Goal: Ask a question

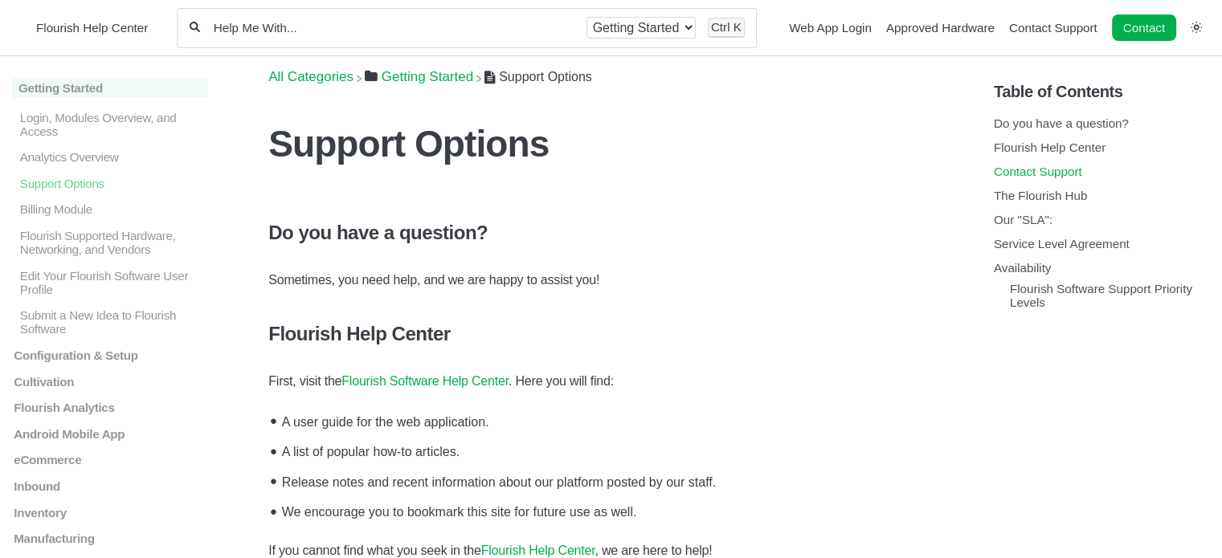
click at [1042, 170] on link "Contact Support" at bounding box center [1038, 172] width 88 height 14
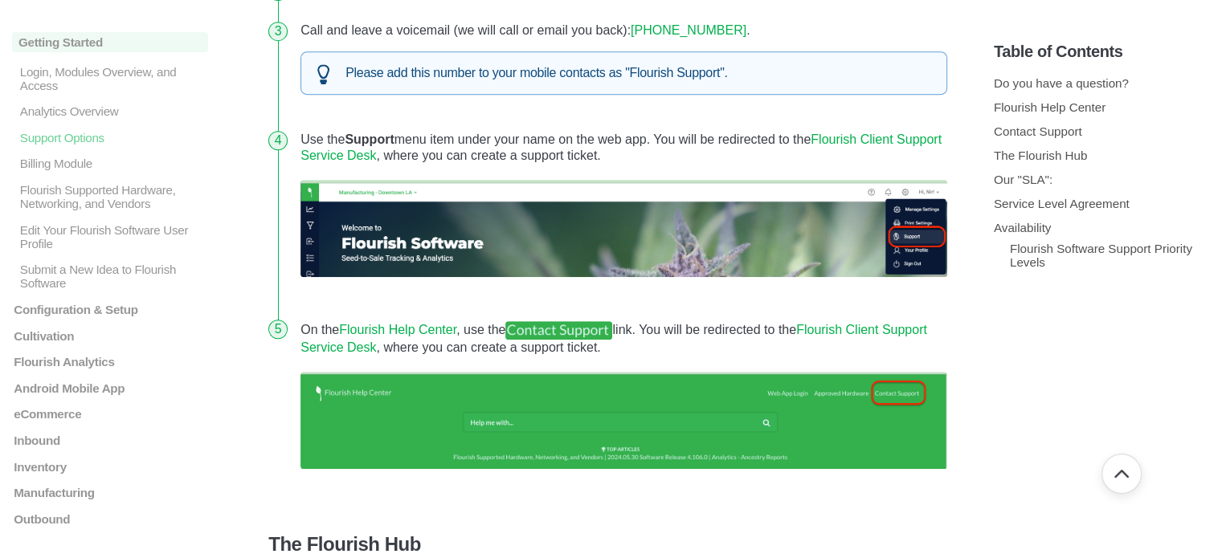
scroll to position [770, 0]
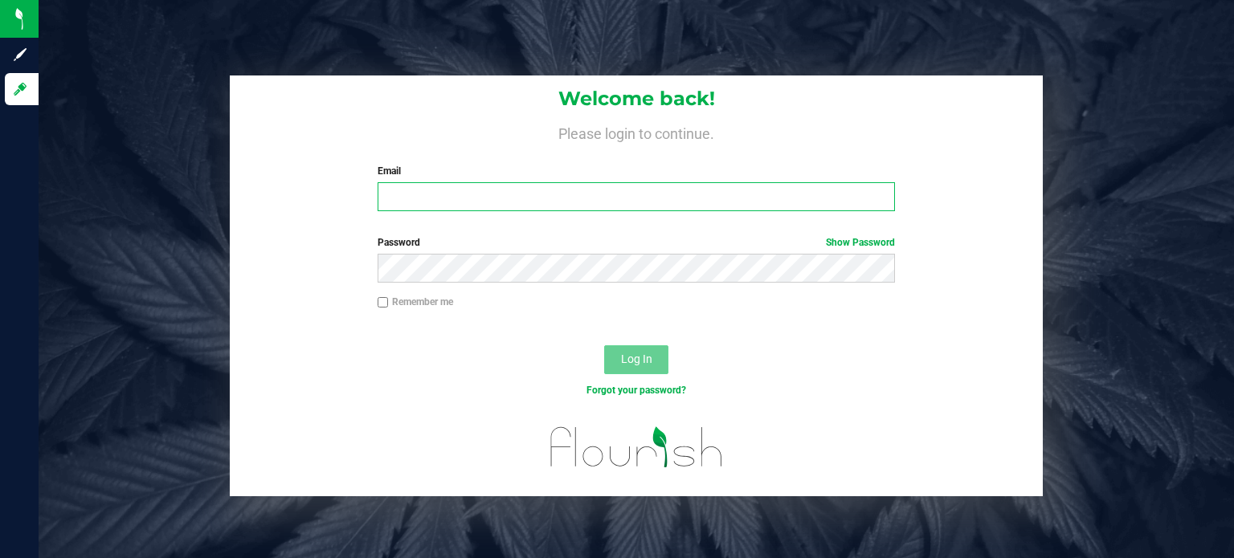
type input "[EMAIL_ADDRESS][DOMAIN_NAME]"
click at [627, 360] on span "Log In" at bounding box center [636, 359] width 31 height 13
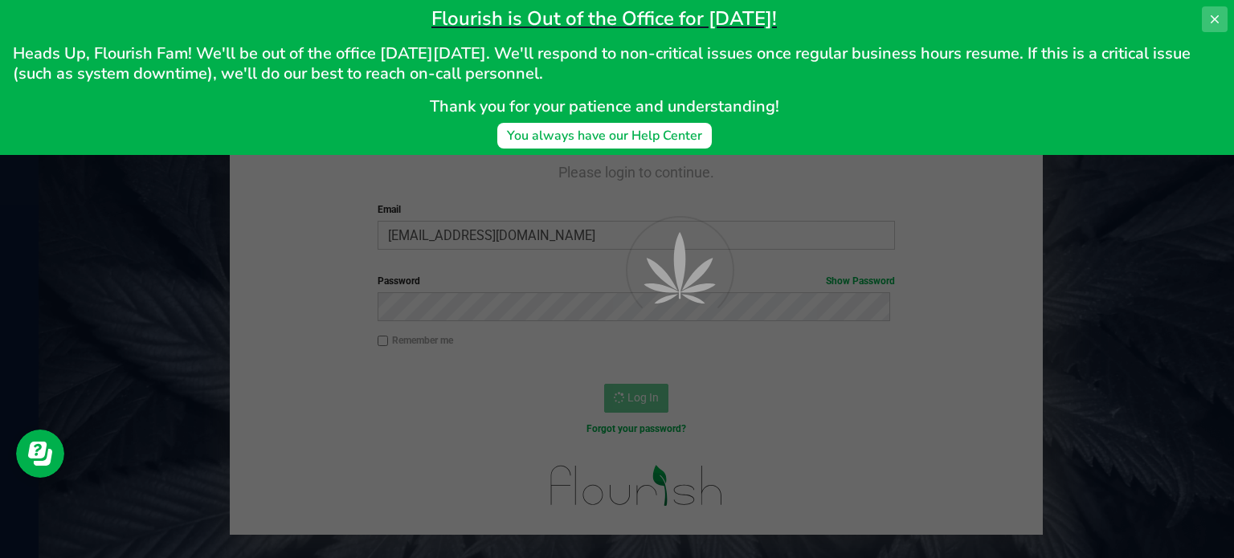
click at [1223, 14] on button at bounding box center [1215, 19] width 26 height 26
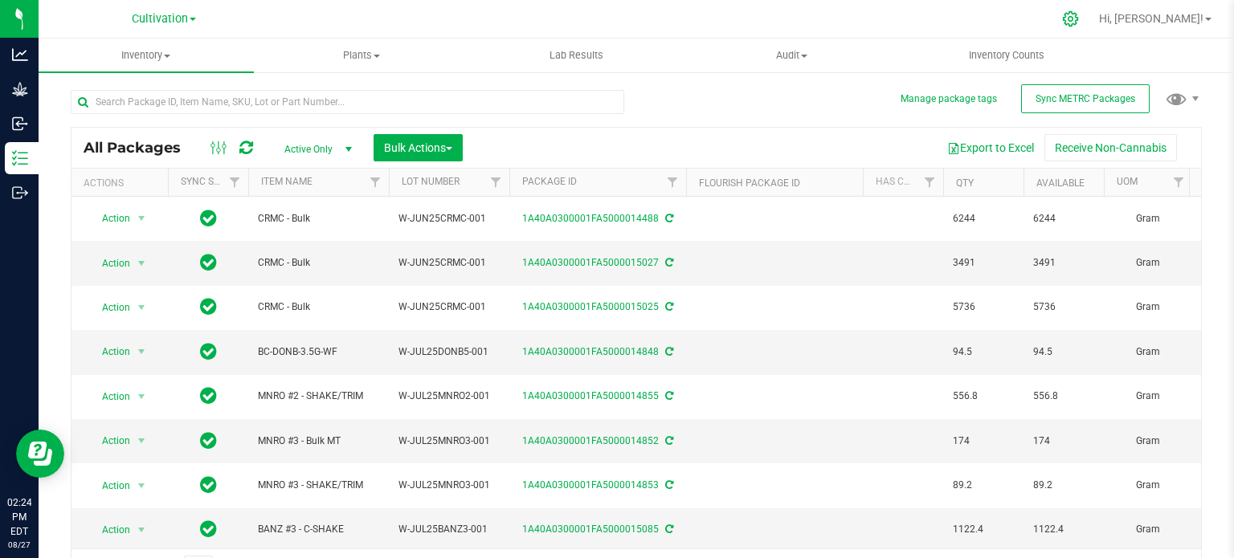
click at [1079, 25] on icon at bounding box center [1070, 18] width 17 height 17
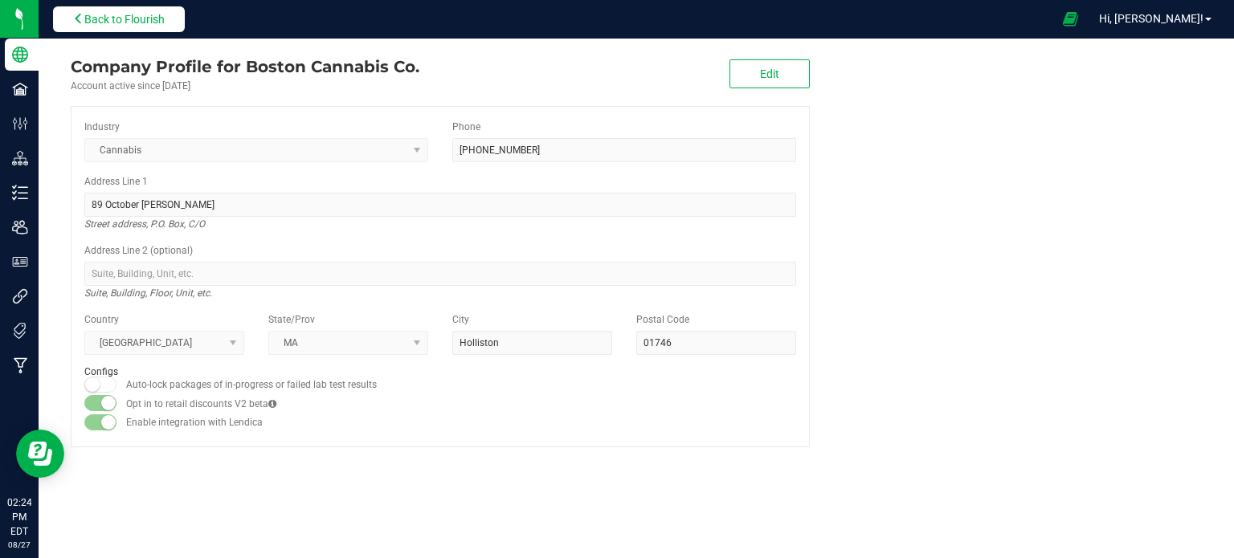
click at [132, 15] on span "Back to Flourish" at bounding box center [124, 19] width 80 height 13
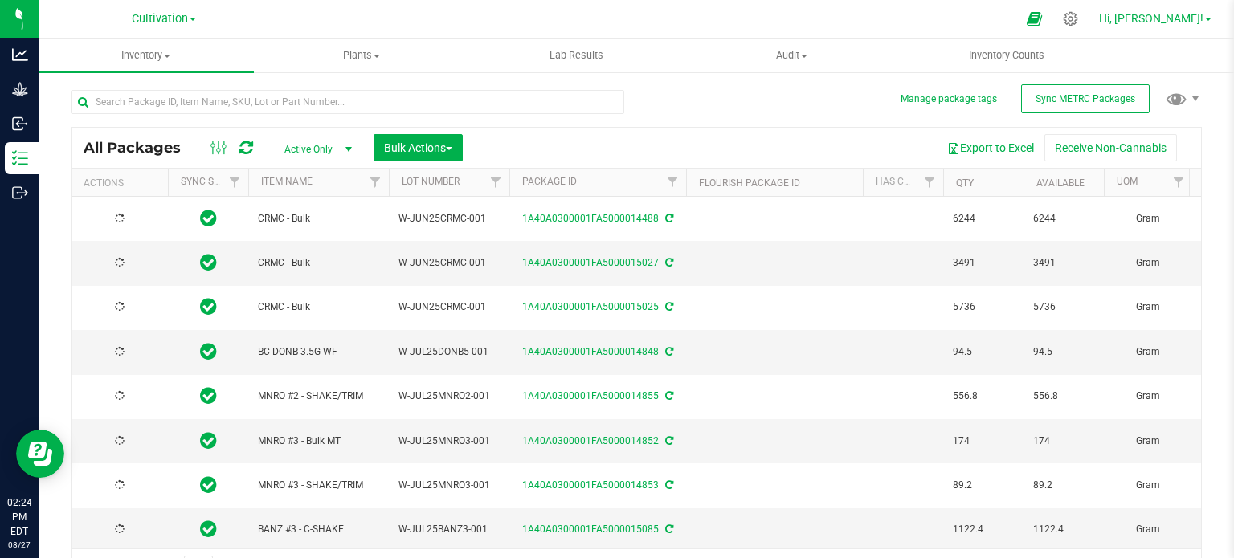
click at [1206, 18] on span at bounding box center [1208, 19] width 6 height 3
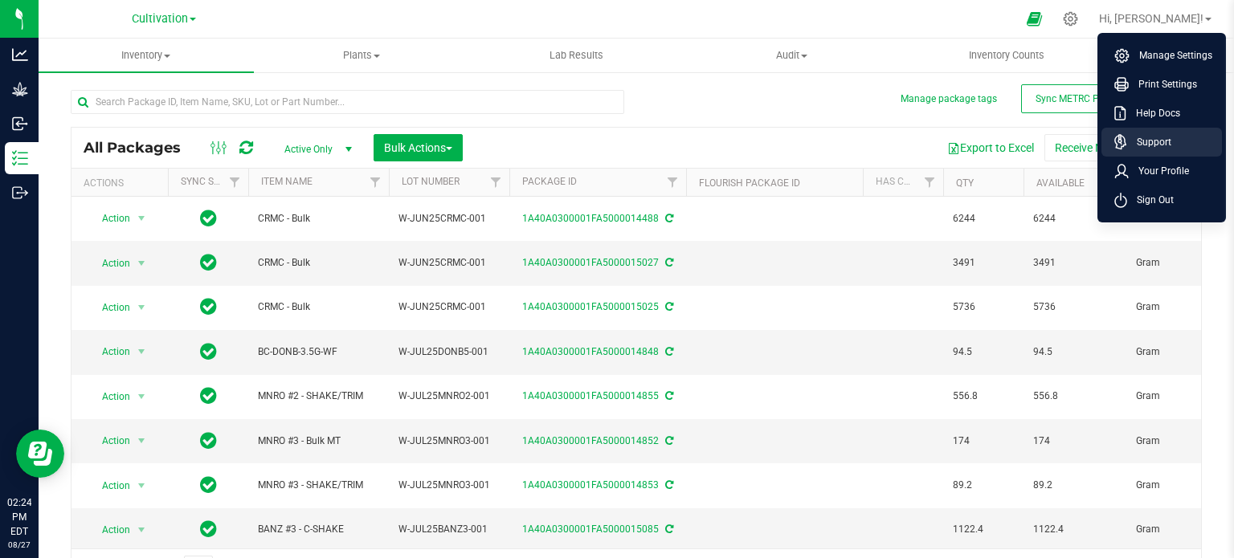
click at [1187, 138] on link "Support" at bounding box center [1164, 142] width 101 height 16
